Goal: Task Accomplishment & Management: Manage account settings

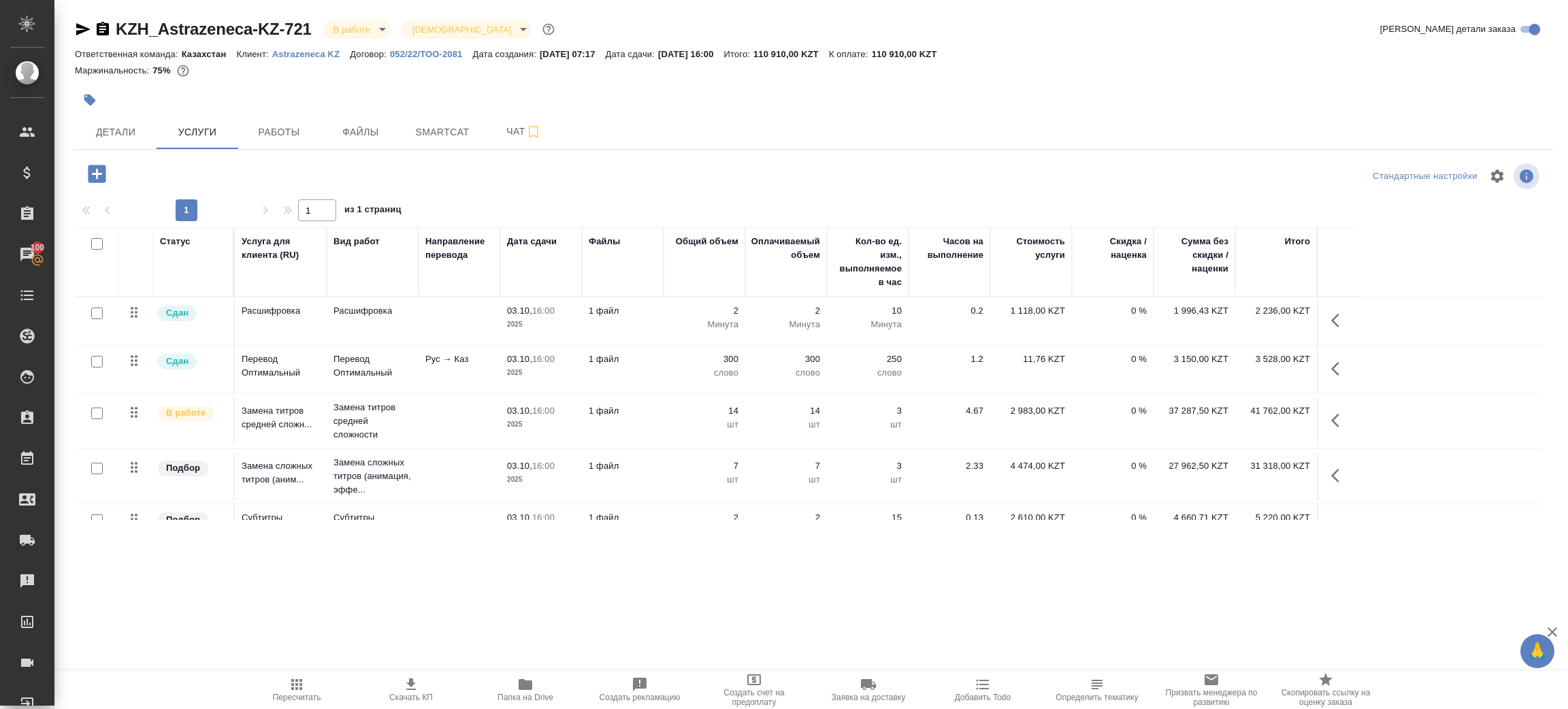
scroll to position [83, 0]
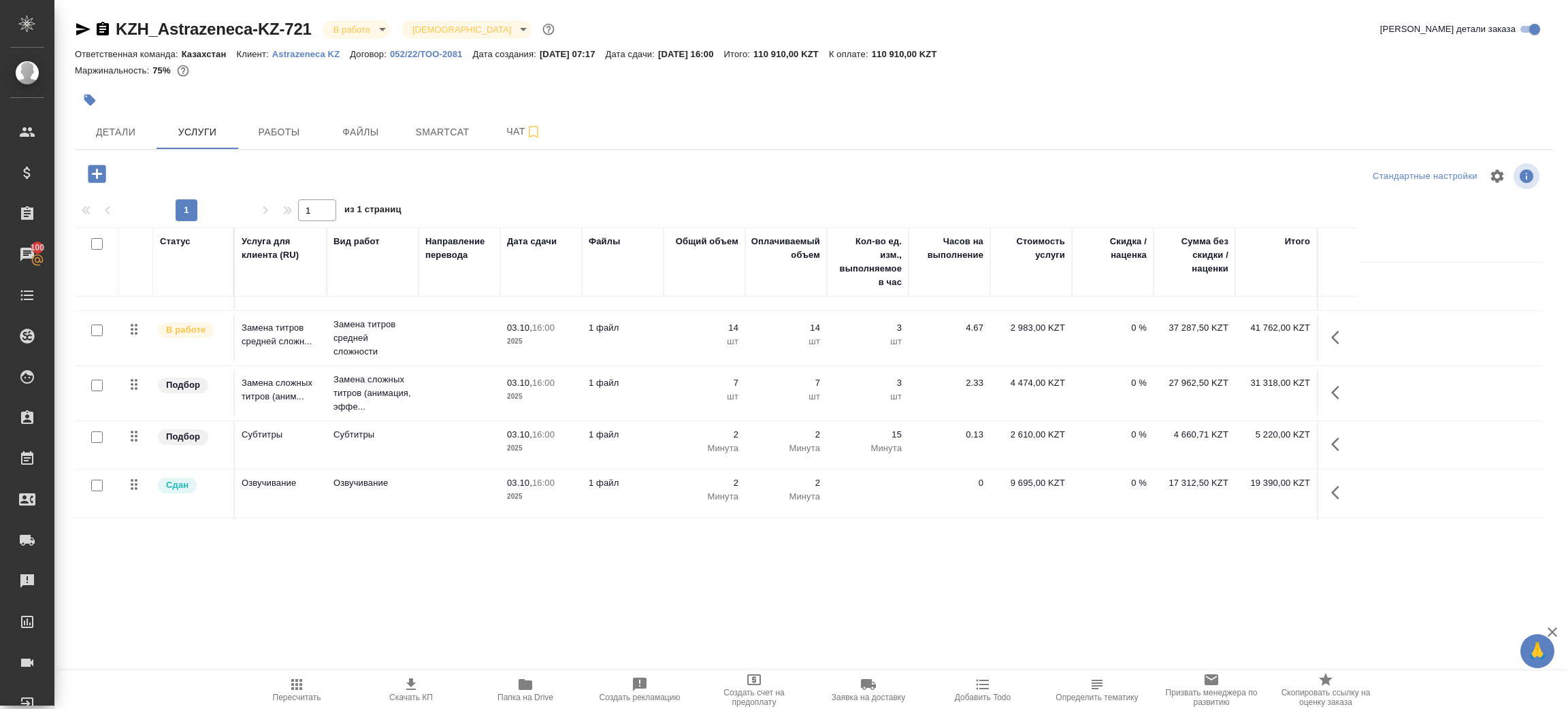
click at [529, 670] on div ".cls-1 fill:#fff; AWATERA [PERSON_NAME] Спецификации Заказы 100 Чаты Todo Проек…" at bounding box center [784, 354] width 1568 height 709
click at [529, 700] on span "Папка на Drive" at bounding box center [525, 697] width 56 height 10
click at [140, 135] on span "Детали" at bounding box center [116, 132] width 65 height 17
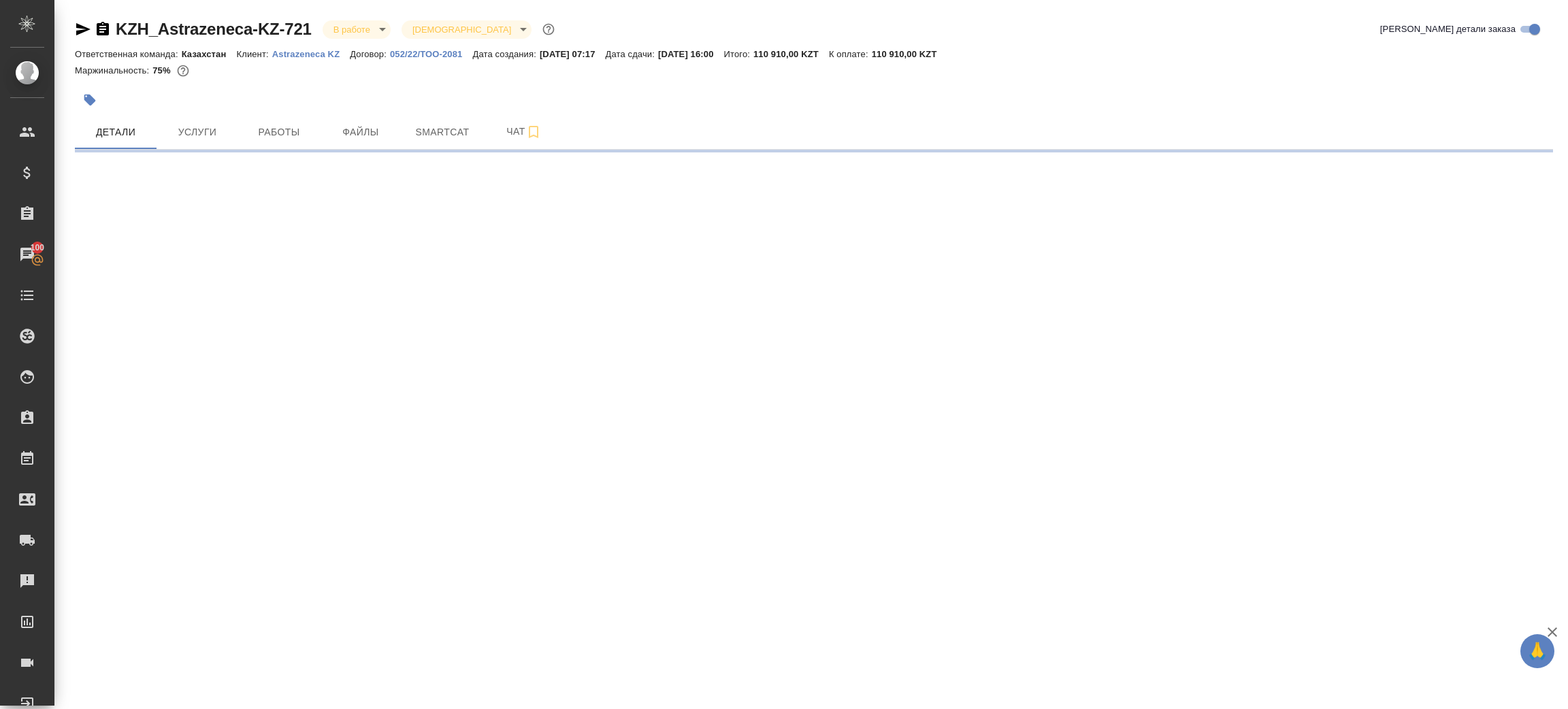
select select "RU"
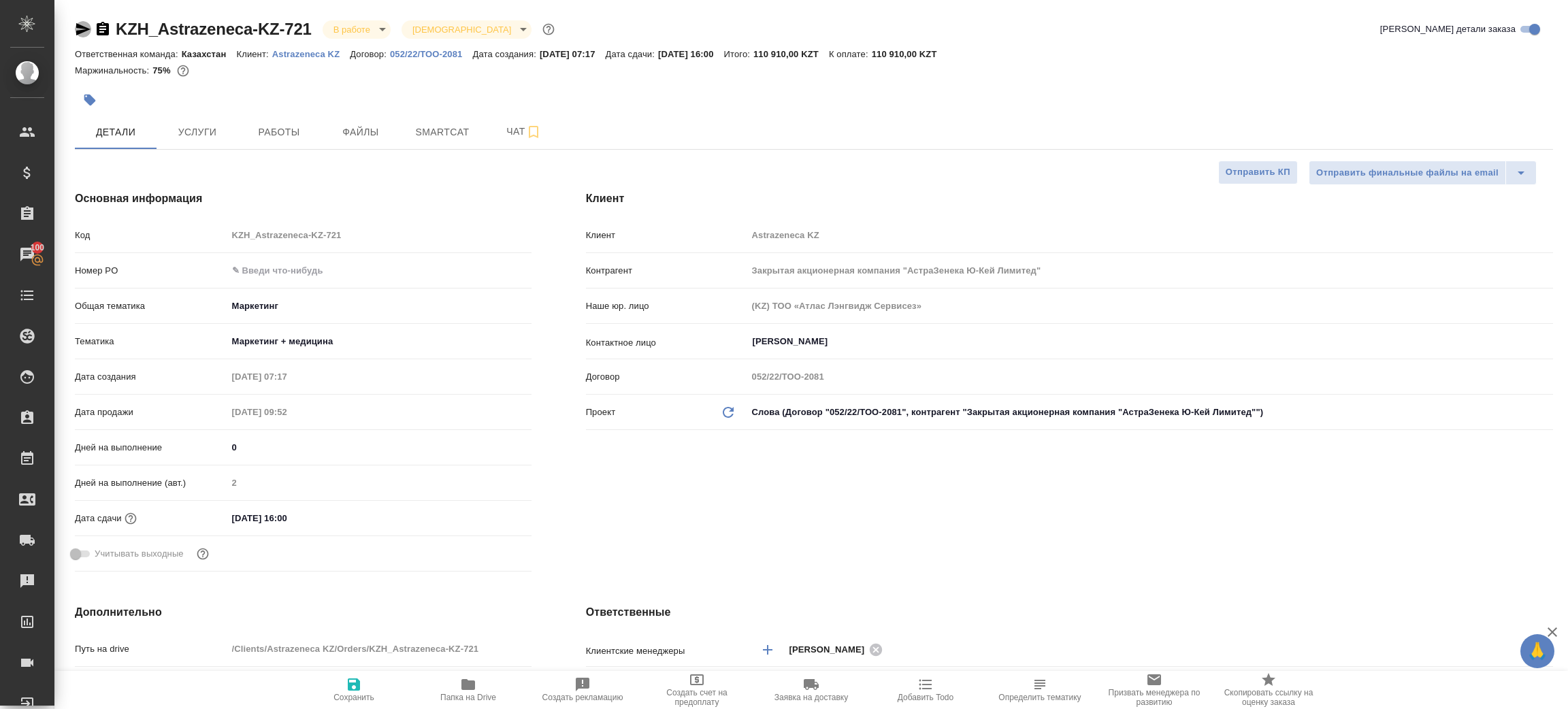
click at [83, 26] on icon "button" at bounding box center [83, 29] width 14 height 12
type textarea "x"
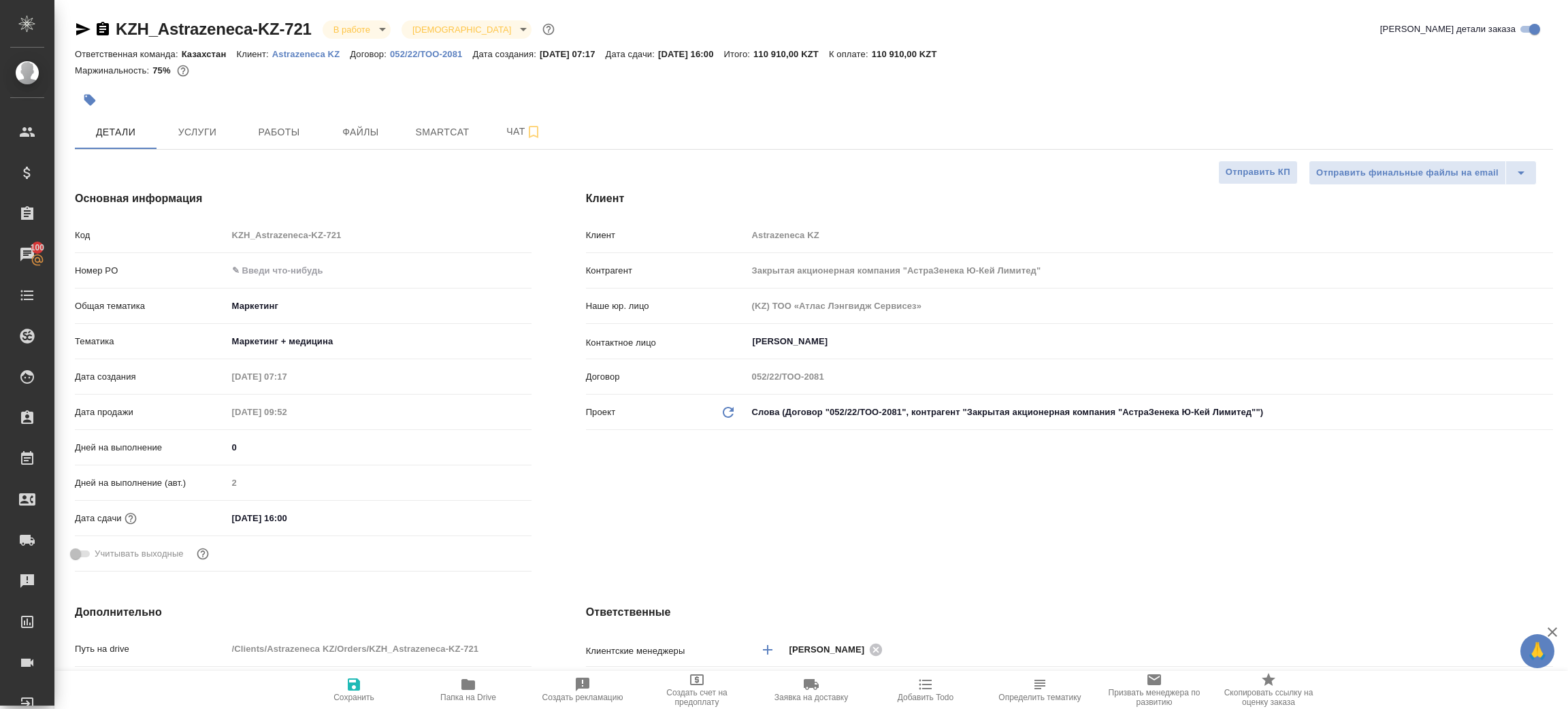
type textarea "x"
